Goal: Task Accomplishment & Management: Complete application form

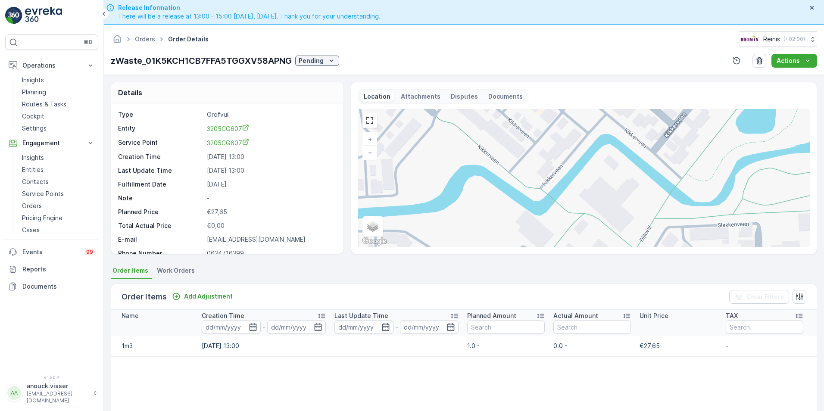
scroll to position [11, 0]
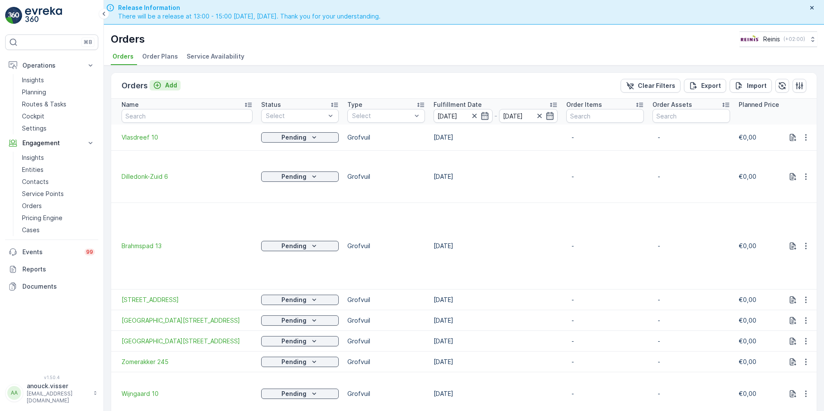
click at [165, 86] on p "Add" at bounding box center [171, 85] width 12 height 9
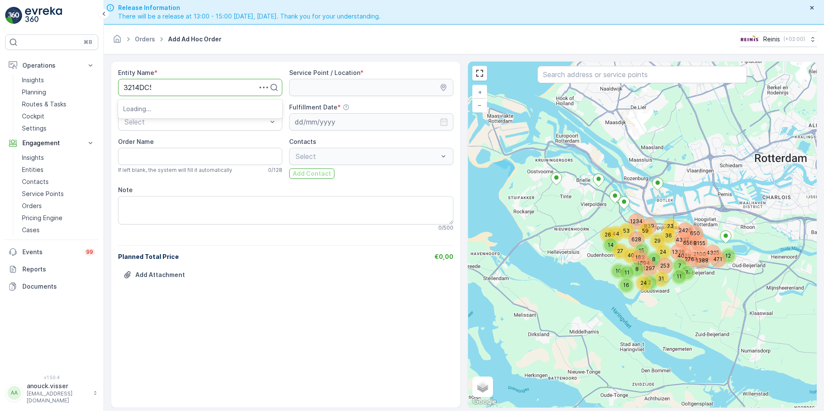
type input "3214DC51"
click at [177, 109] on div "3214DC51" at bounding box center [200, 109] width 154 height 8
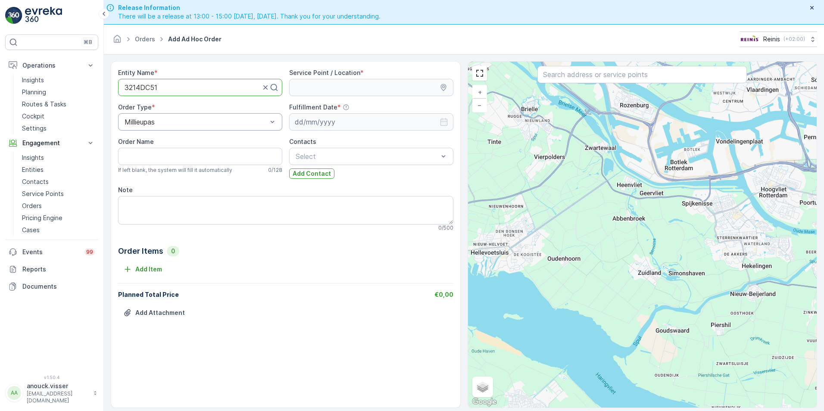
click at [200, 86] on div at bounding box center [192, 88] width 137 height 8
click at [200, 85] on div at bounding box center [192, 88] width 137 height 8
click at [191, 87] on div at bounding box center [192, 88] width 137 height 8
click at [174, 88] on div at bounding box center [192, 88] width 137 height 8
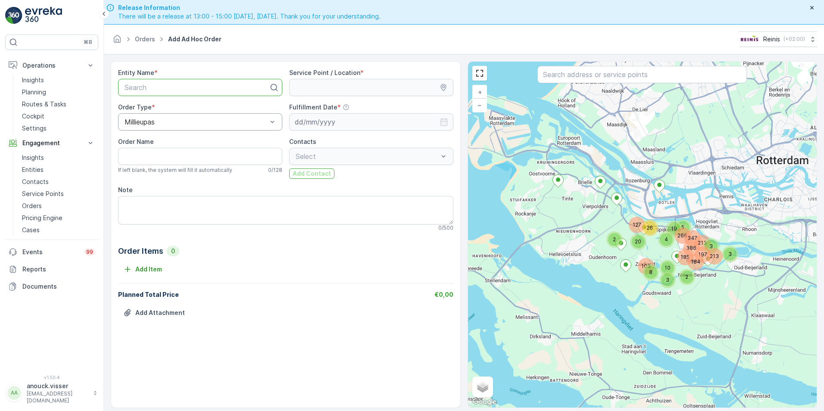
paste input "3214 CB"
click at [148, 86] on div "3214 CB" at bounding box center [197, 88] width 146 height 8
type input "3214CB2"
click at [151, 185] on span "3214CB2" at bounding box center [137, 182] width 29 height 8
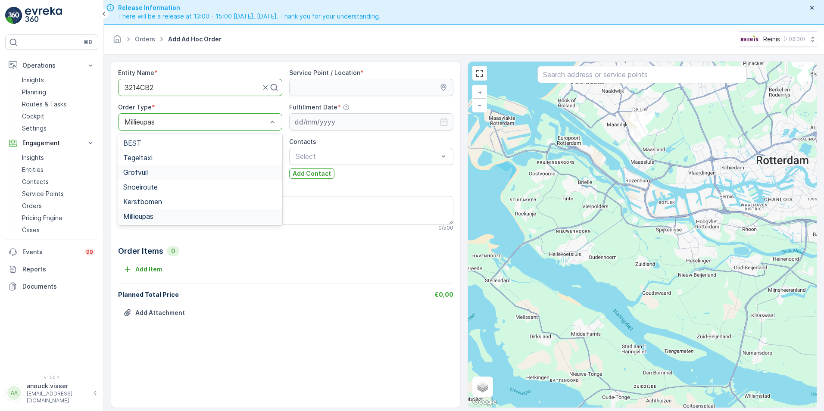
click at [148, 172] on span "Grofvuil" at bounding box center [135, 172] width 25 height 8
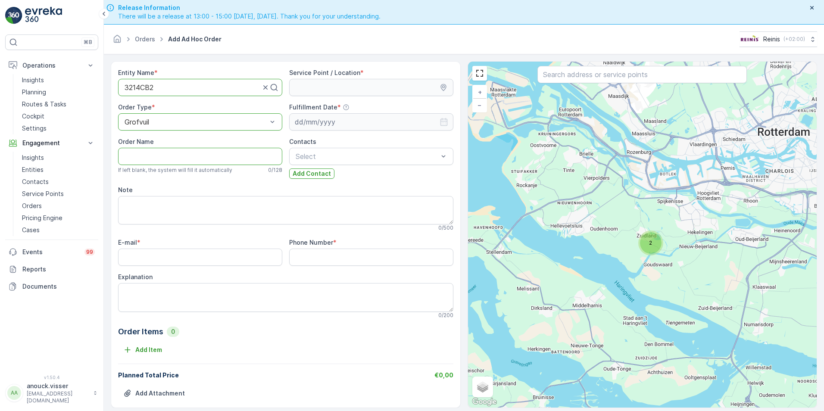
click at [168, 155] on Name "Order Name" at bounding box center [200, 156] width 164 height 17
type Name "Driesprong 1"
click at [161, 303] on textarea "Explanation" at bounding box center [285, 297] width 335 height 28
type textarea "1x stoel 1m3"
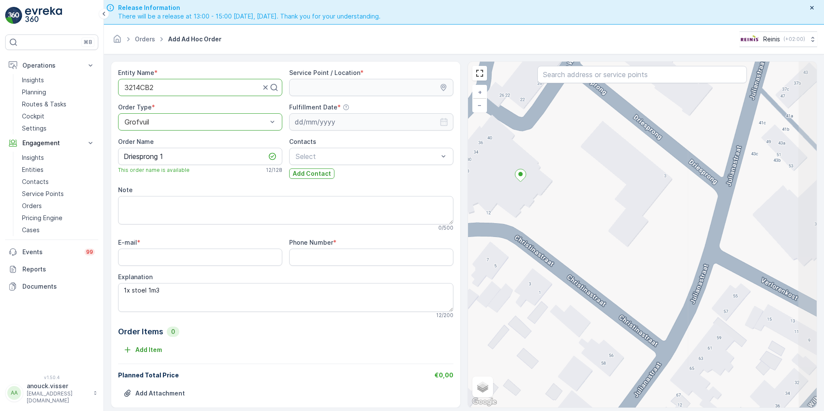
drag, startPoint x: 695, startPoint y: 244, endPoint x: 558, endPoint y: 203, distance: 143.4
click at [558, 203] on div "+ − Satellite Roadmap Terrain Hybrid Leaflet Keyboard shortcuts Map Data Map da…" at bounding box center [642, 235] width 349 height 346
click at [673, 152] on div "+ − Satellite Roadmap Terrain Hybrid Leaflet Keyboard shortcuts Map Data Map da…" at bounding box center [642, 235] width 349 height 346
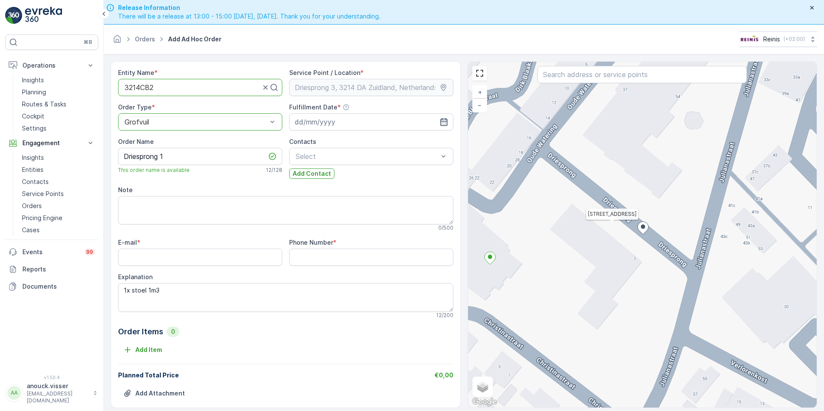
click at [312, 131] on div "Entity Name * 3214CB2 Service Point / Location * Order Type * option Grofvuil, …" at bounding box center [285, 240] width 335 height 342
click at [317, 122] on input at bounding box center [371, 121] width 164 height 17
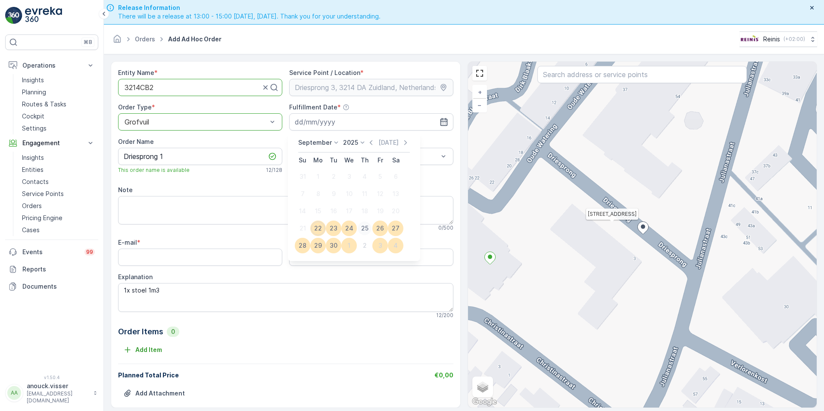
click at [365, 229] on div "25" at bounding box center [365, 228] width 14 height 14
type input "[DATE]"
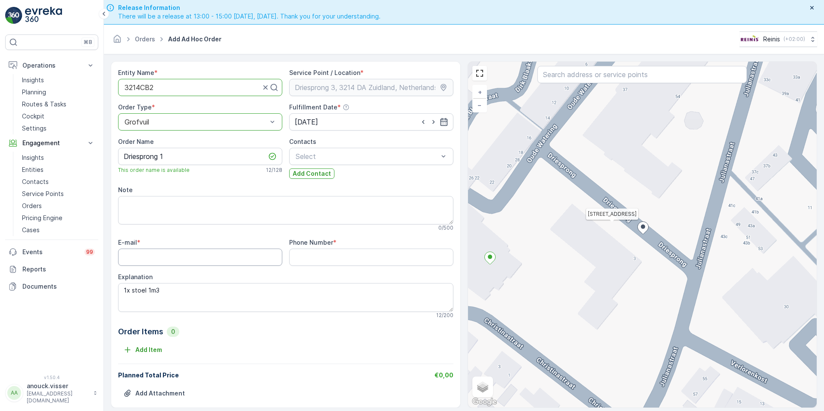
click at [209, 259] on input "E-mail" at bounding box center [200, 257] width 164 height 17
type input "[EMAIL_ADDRESS][DOMAIN_NAME]"
type Number "0686865474"
drag, startPoint x: 309, startPoint y: 254, endPoint x: 258, endPoint y: 247, distance: 51.3
click at [259, 247] on div "E-mail * [EMAIL_ADDRESS][DOMAIN_NAME] Phone Number * 0686865474 Explanation 1x …" at bounding box center [285, 278] width 335 height 80
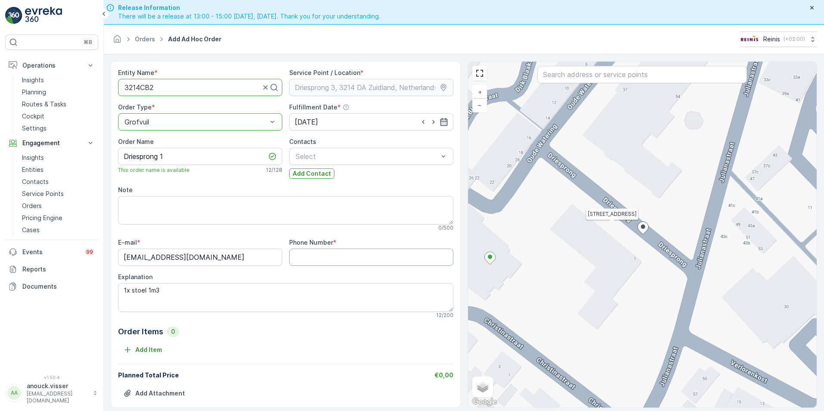
click at [338, 251] on Number "Phone Number" at bounding box center [371, 257] width 164 height 17
paste Number "06-12786116"
click at [303, 256] on Number "06-12786116" at bounding box center [371, 257] width 164 height 17
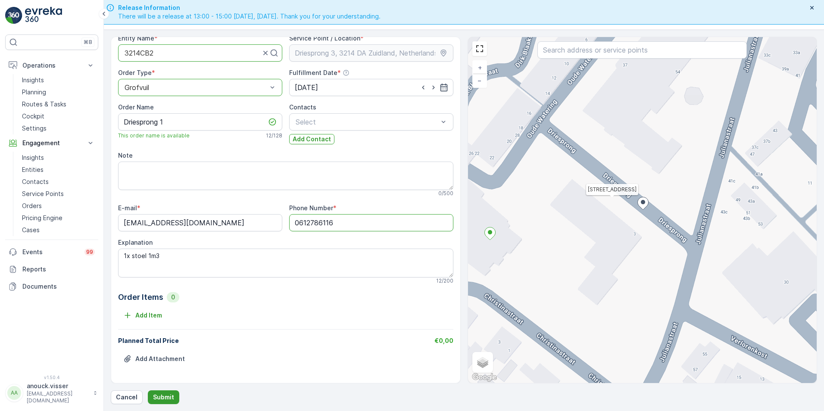
type Number "0612786116"
click at [169, 396] on p "Submit" at bounding box center [163, 397] width 21 height 9
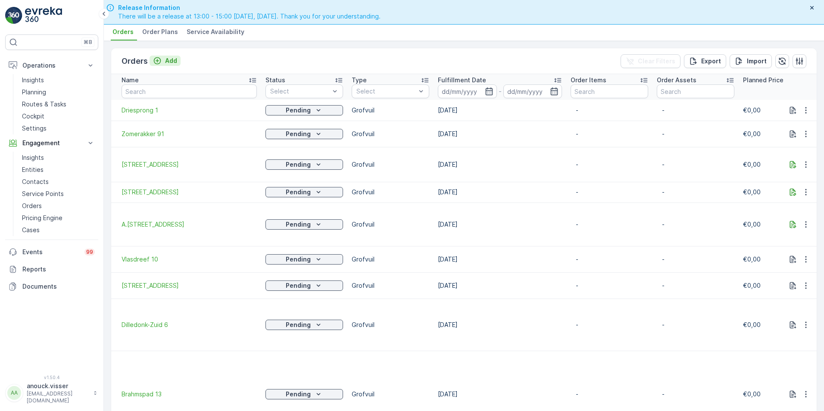
click at [170, 62] on p "Add" at bounding box center [171, 60] width 12 height 9
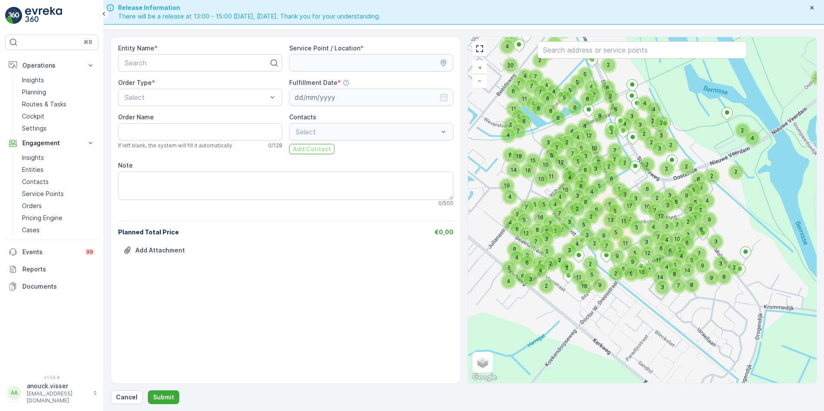
drag, startPoint x: 522, startPoint y: 266, endPoint x: 557, endPoint y: 178, distance: 95.4
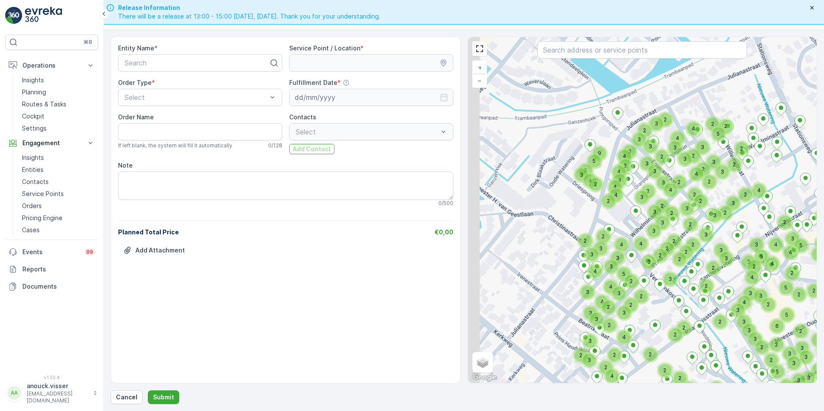
drag, startPoint x: 573, startPoint y: 134, endPoint x: 655, endPoint y: 194, distance: 101.8
click at [655, 194] on div "2 2 3 2 3 3 2 4 3 2 2 4 2 3 2 5 2 2 3 3 2 4 2 2 2 3 2 3 2 4 3 4 2 3 5 4 5 2 2 3…" at bounding box center [642, 210] width 349 height 346
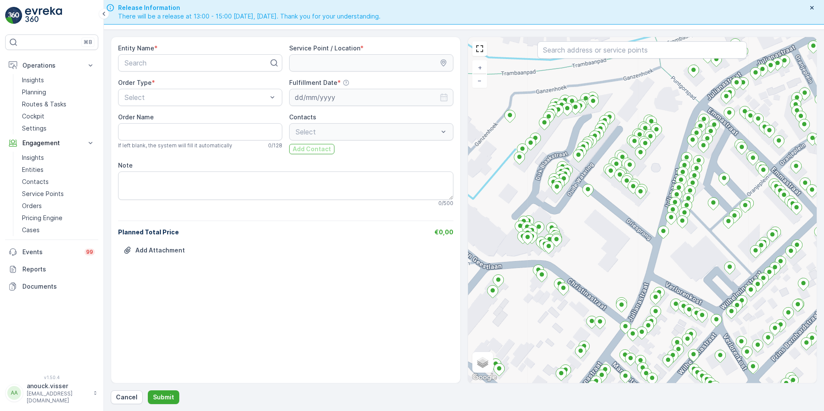
drag, startPoint x: 612, startPoint y: 194, endPoint x: 631, endPoint y: 203, distance: 20.8
click at [631, 203] on div "+ − Satellite Roadmap Terrain Hybrid Leaflet Keyboard shortcuts Map Data Map da…" at bounding box center [642, 210] width 349 height 346
